Goal: Find specific page/section: Find specific page/section

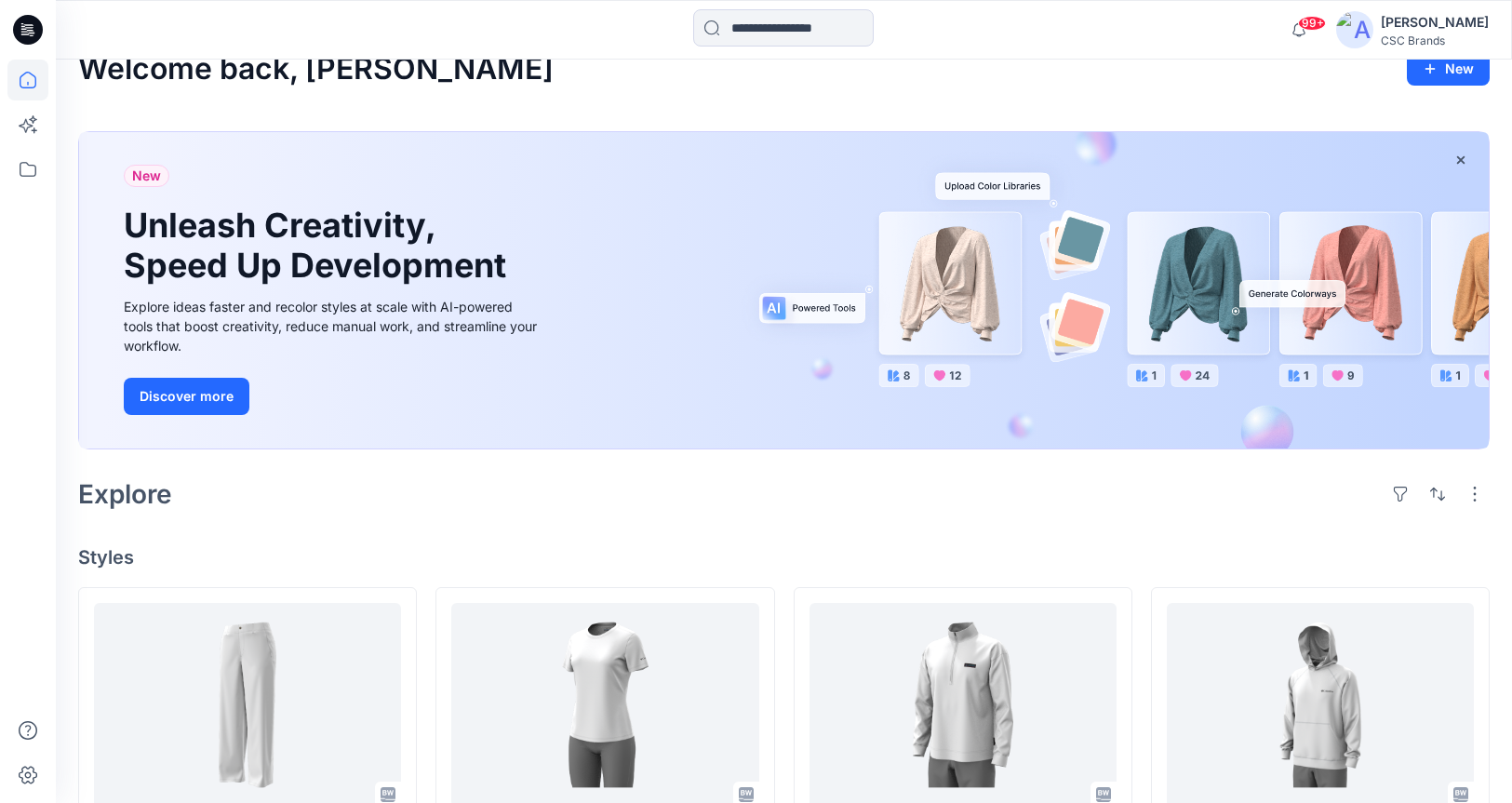
scroll to position [168, 0]
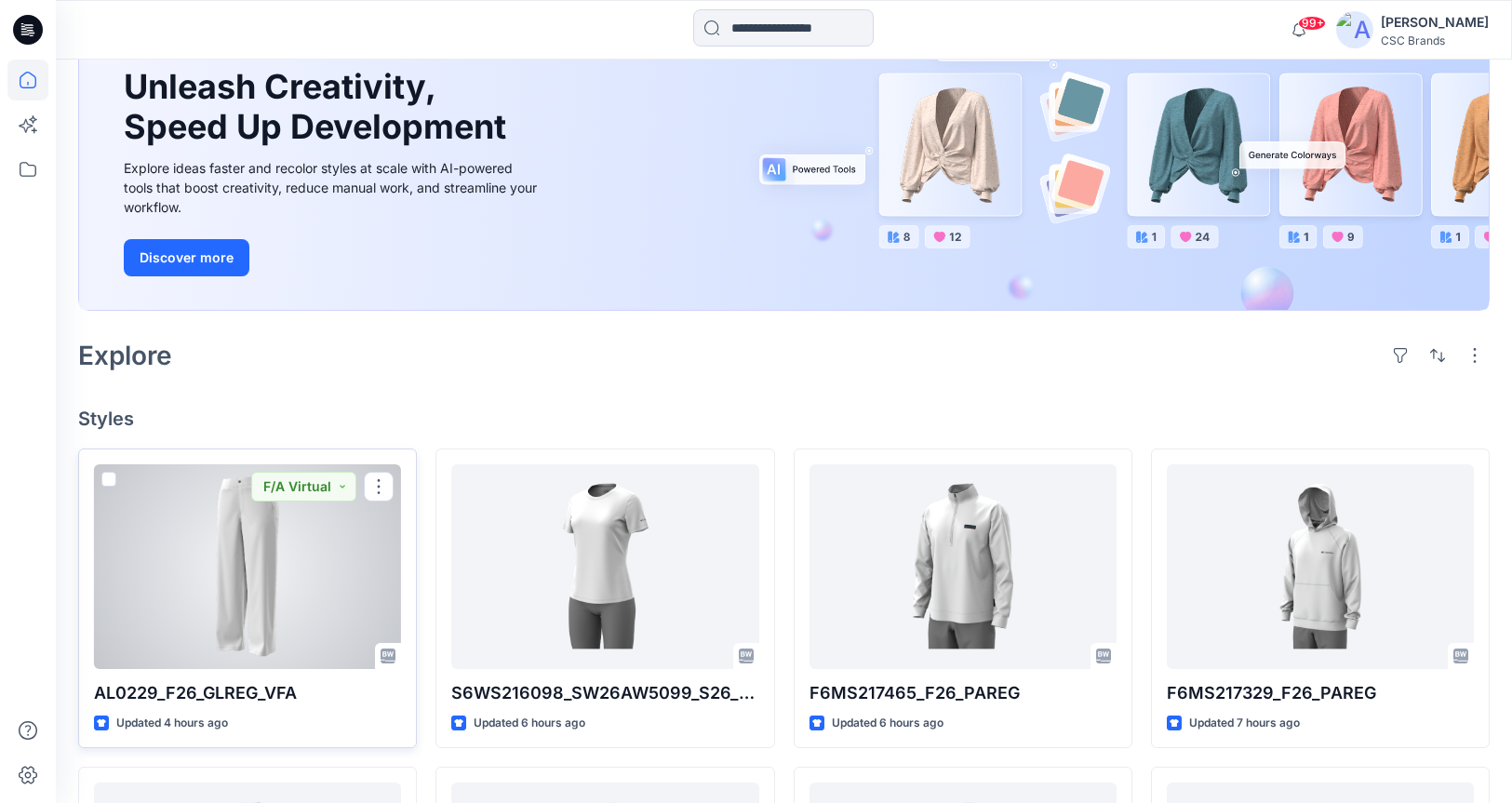
click at [280, 598] on div at bounding box center [247, 566] width 307 height 205
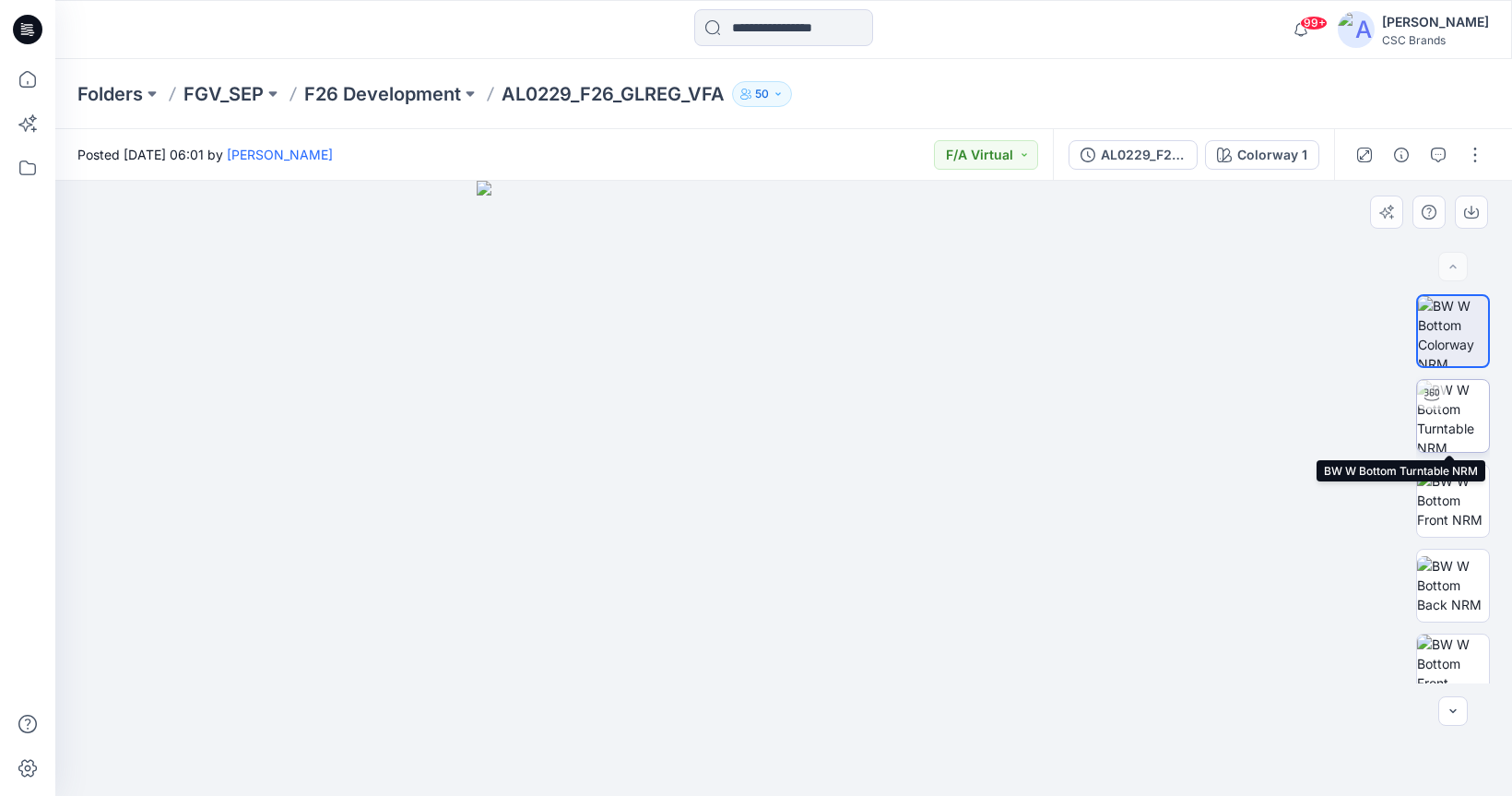
click at [1457, 427] on img at bounding box center [1452, 416] width 72 height 72
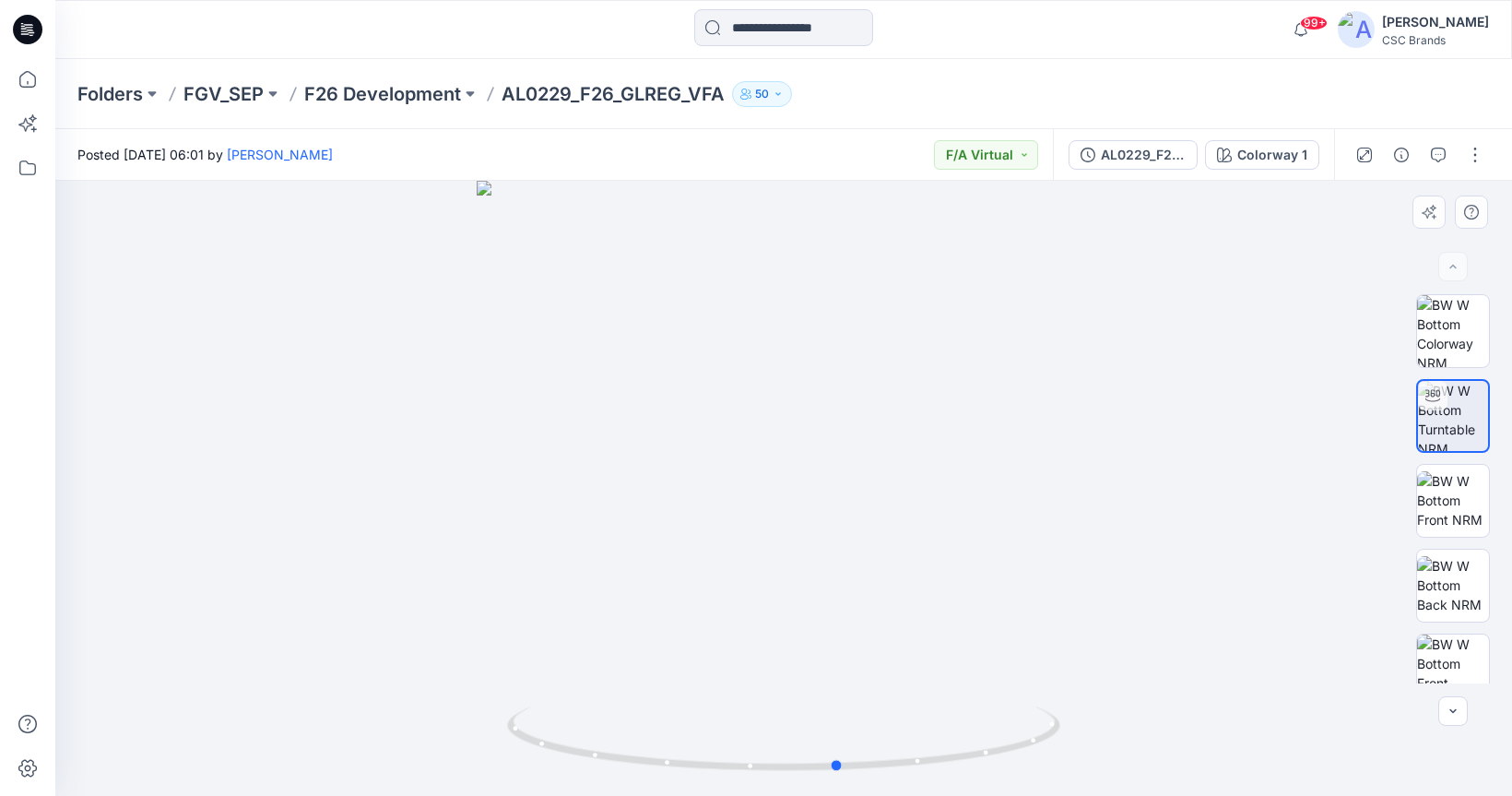
drag, startPoint x: 734, startPoint y: 500, endPoint x: 761, endPoint y: 506, distance: 27.7
click at [761, 506] on div at bounding box center [783, 488] width 1456 height 616
click at [743, 24] on input at bounding box center [783, 27] width 179 height 37
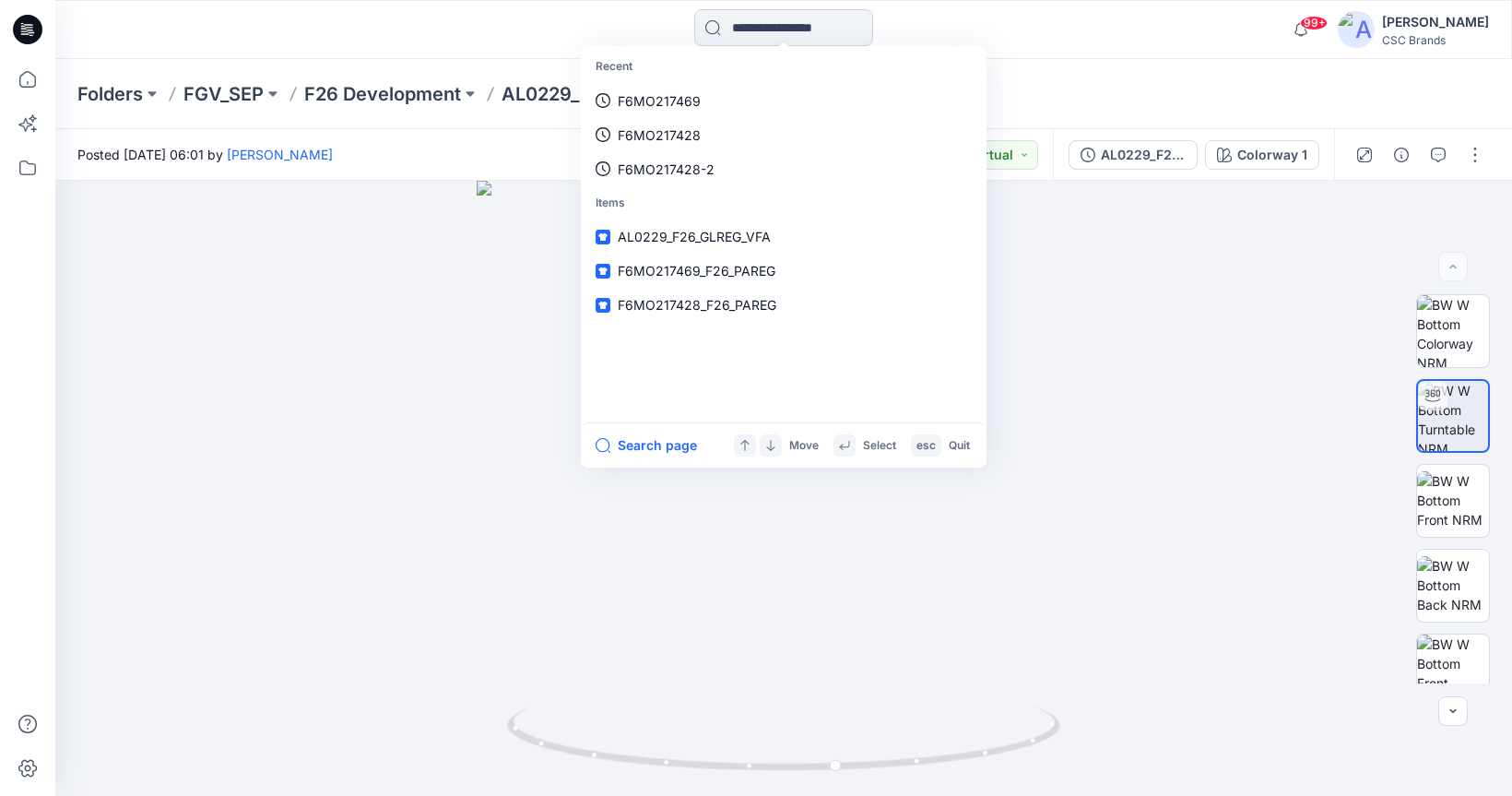
click at [756, 25] on input at bounding box center [783, 27] width 179 height 37
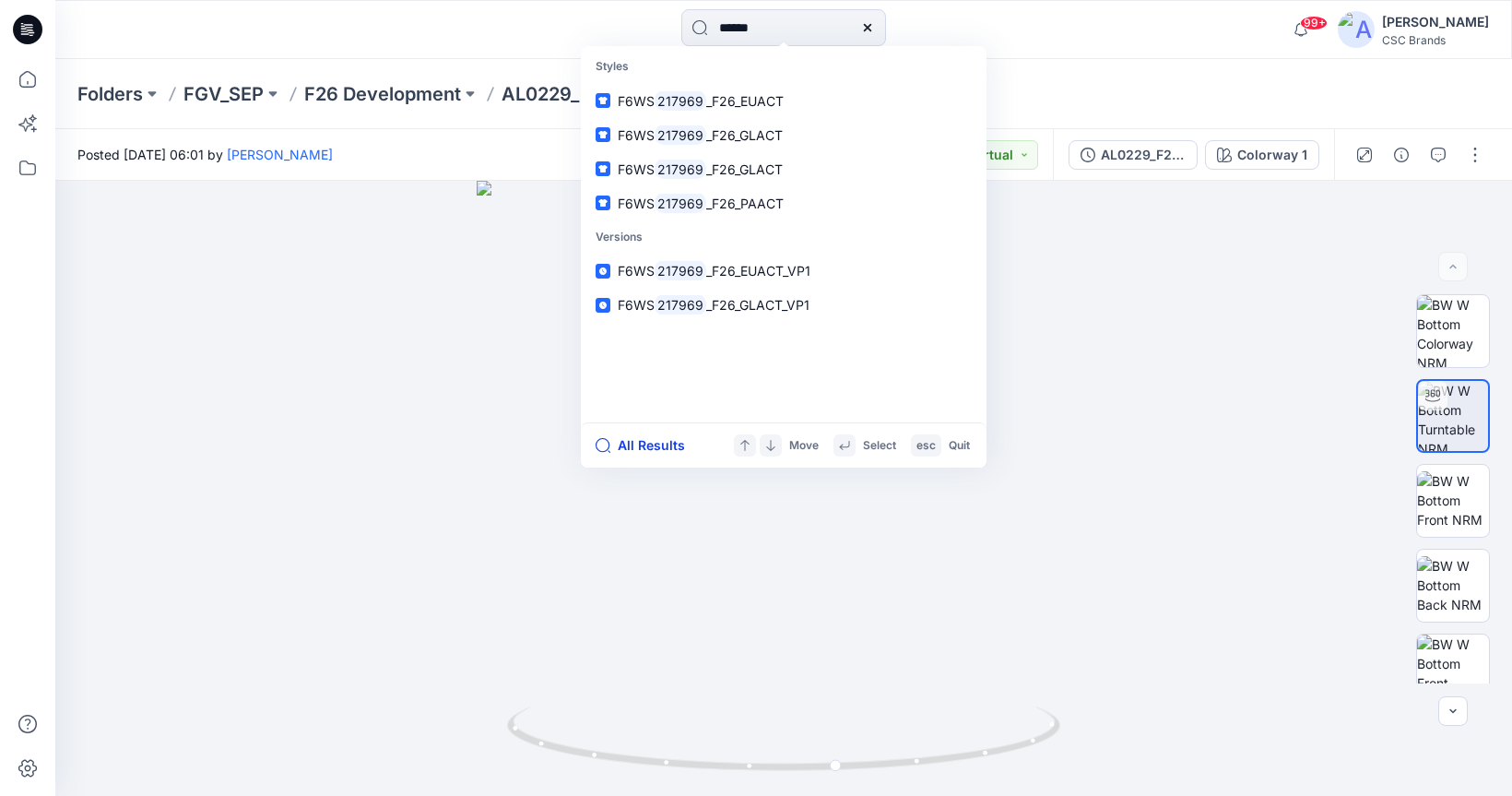
type input "******"
click at [652, 443] on button "All Results" at bounding box center [646, 445] width 101 height 23
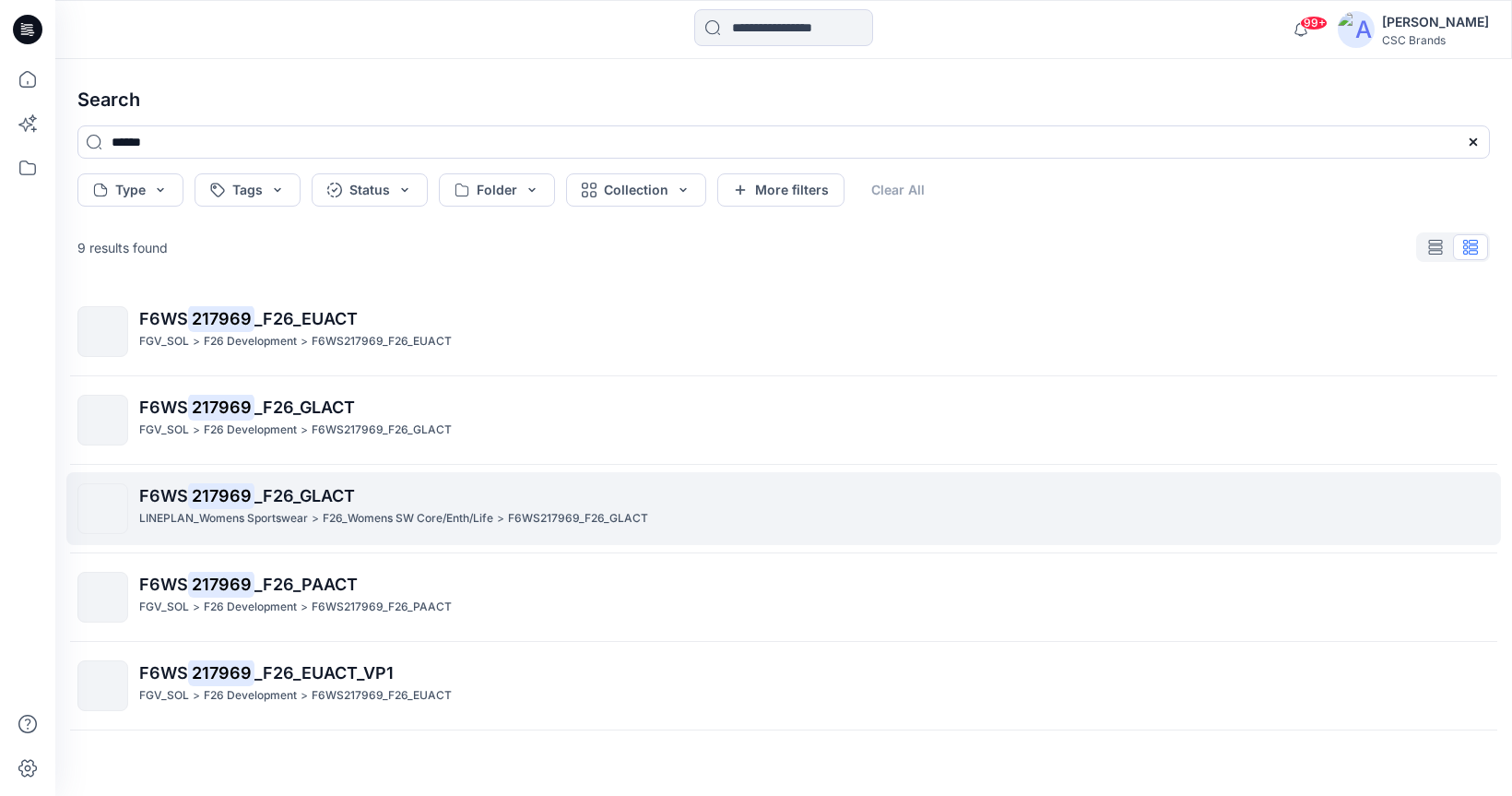
click at [521, 521] on p "F6WS217969_F26_GLACT" at bounding box center [577, 519] width 140 height 20
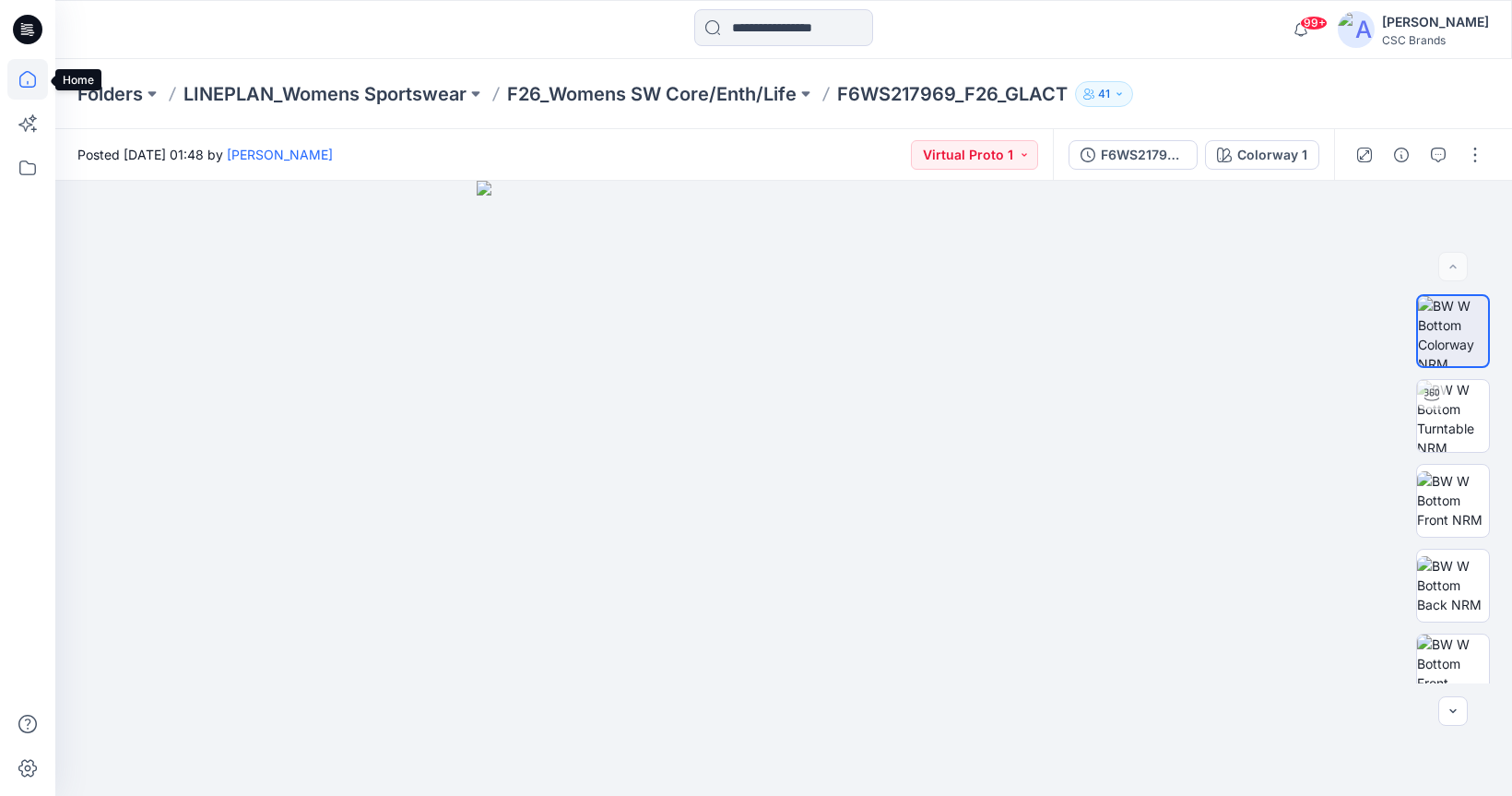
click at [26, 82] on icon at bounding box center [27, 78] width 40 height 40
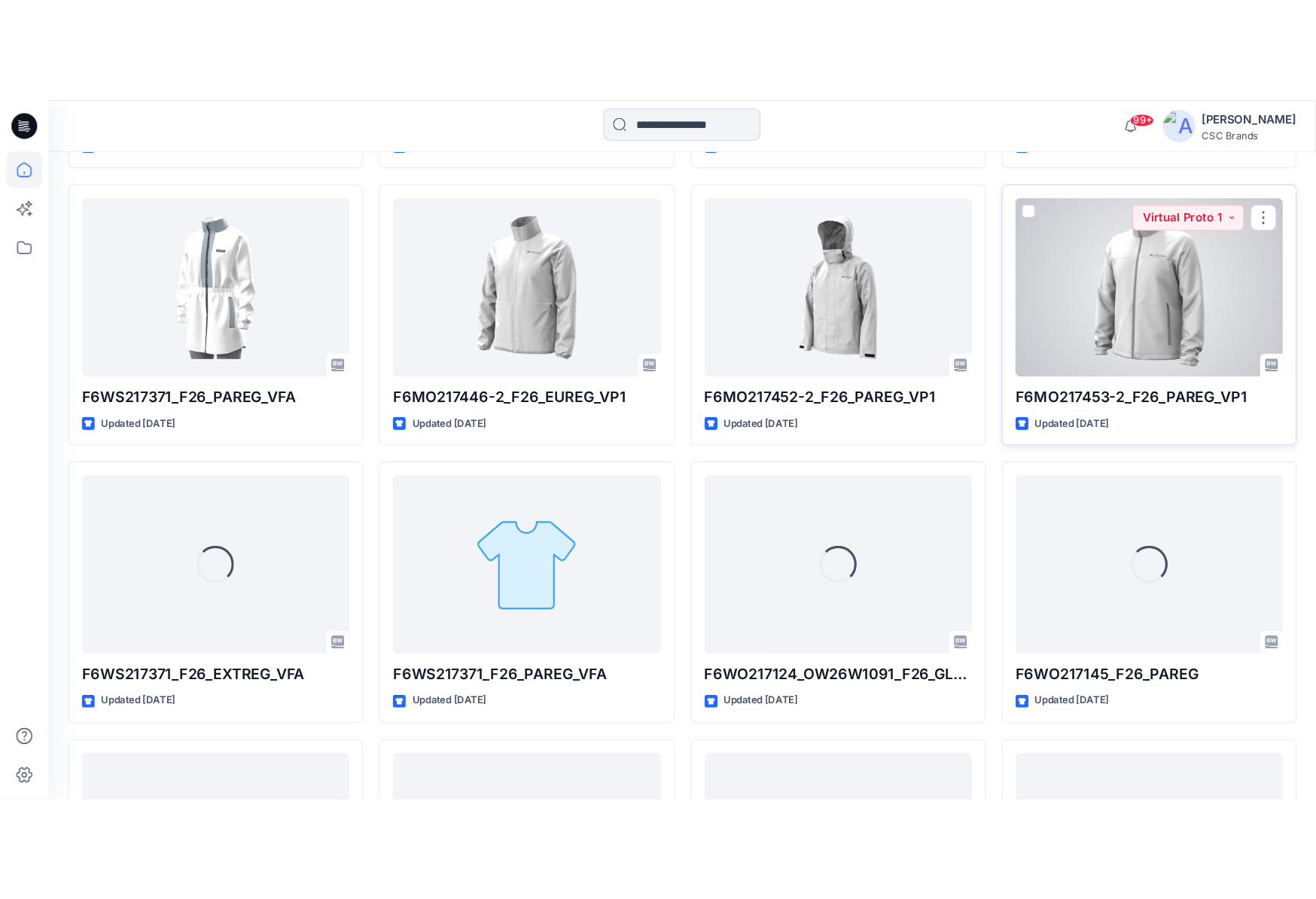
scroll to position [4908, 0]
